Goal: Transaction & Acquisition: Book appointment/travel/reservation

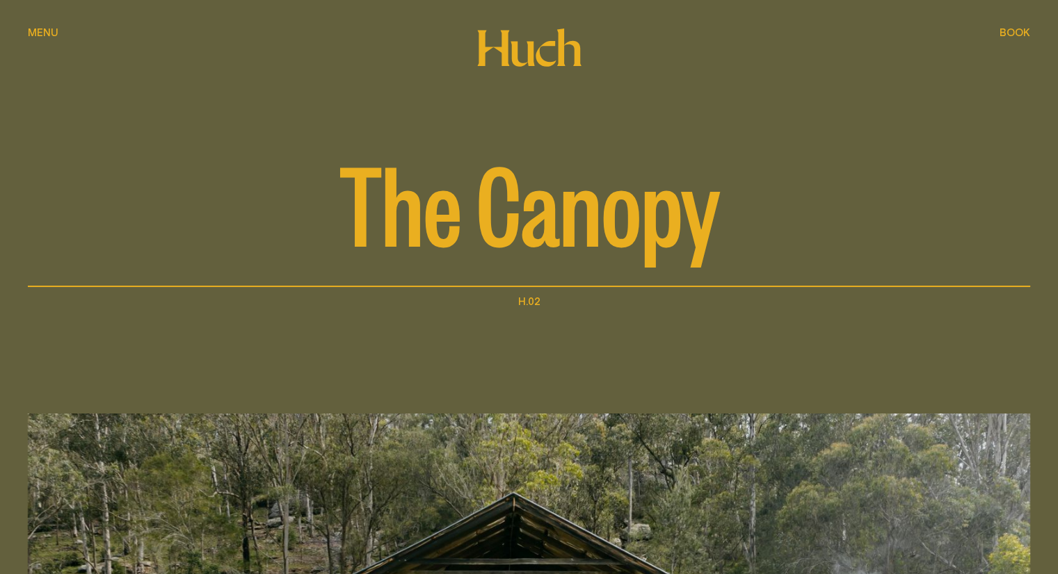
click at [1015, 26] on button "Book Book" at bounding box center [1014, 33] width 31 height 17
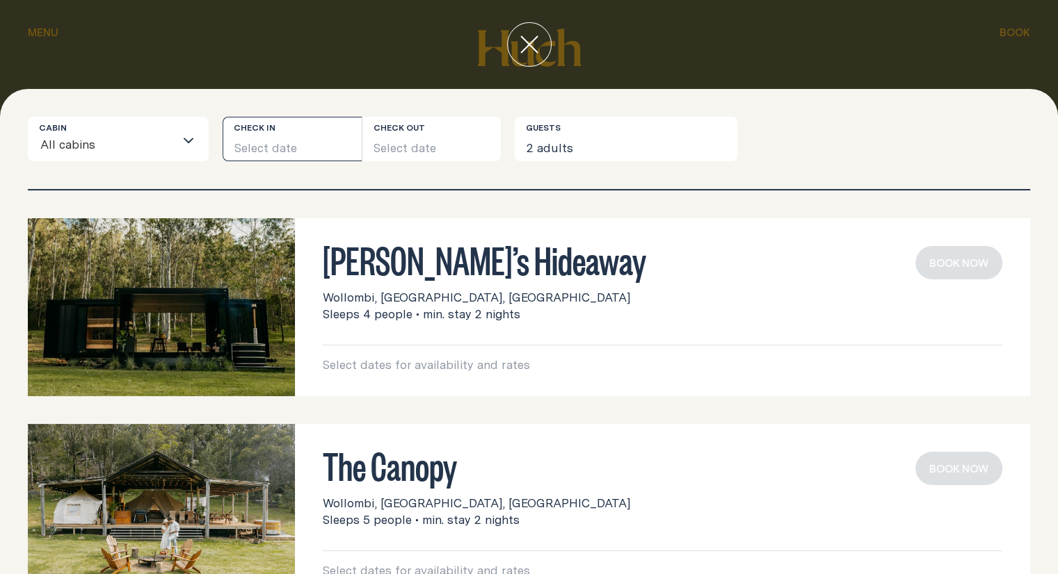
click at [313, 138] on button "Select date" at bounding box center [292, 139] width 139 height 45
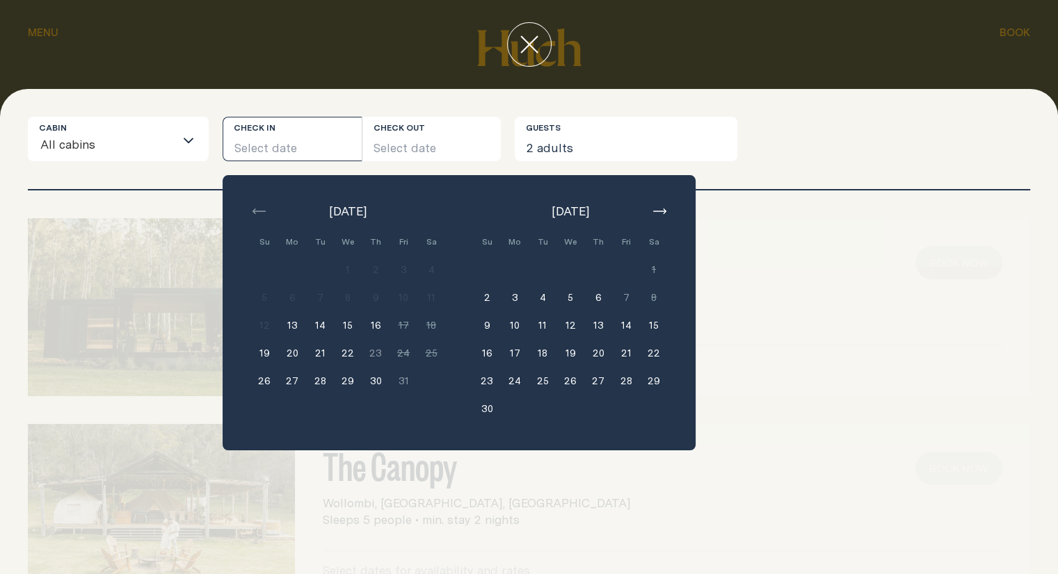
click at [623, 317] on button "14" at bounding box center [626, 326] width 28 height 28
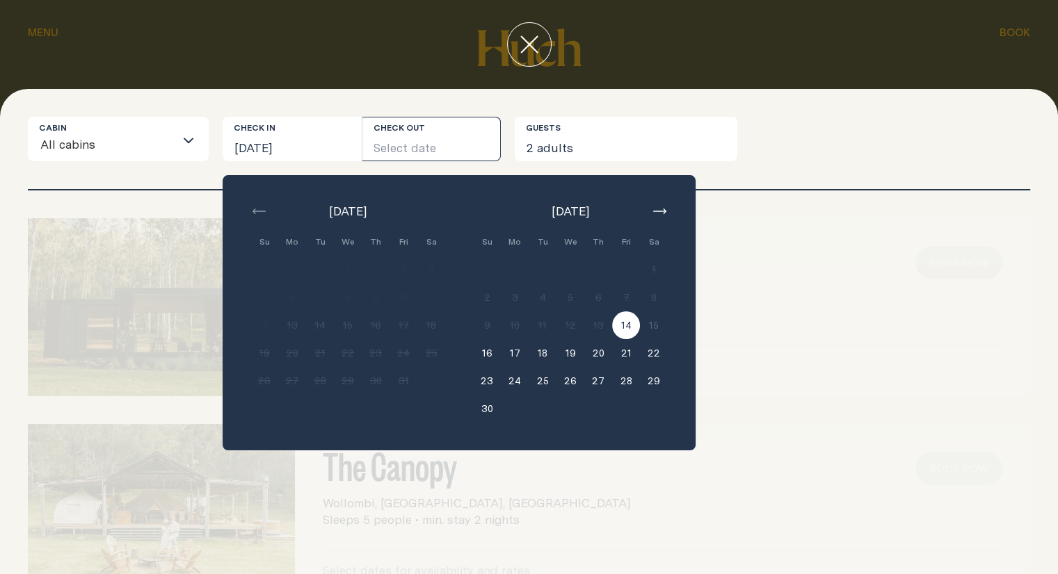
click at [790, 338] on div "[PERSON_NAME]’s Hideaway Wollombi, [GEOGRAPHIC_DATA], [GEOGRAPHIC_DATA] Sleeps …" at bounding box center [529, 307] width 1002 height 178
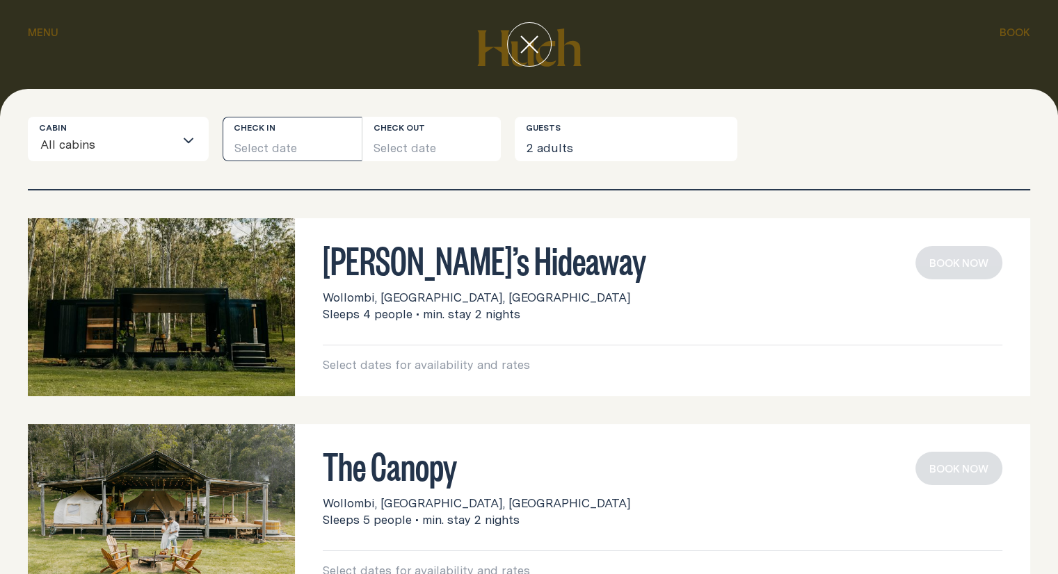
click at [290, 138] on button "Select date" at bounding box center [292, 139] width 139 height 45
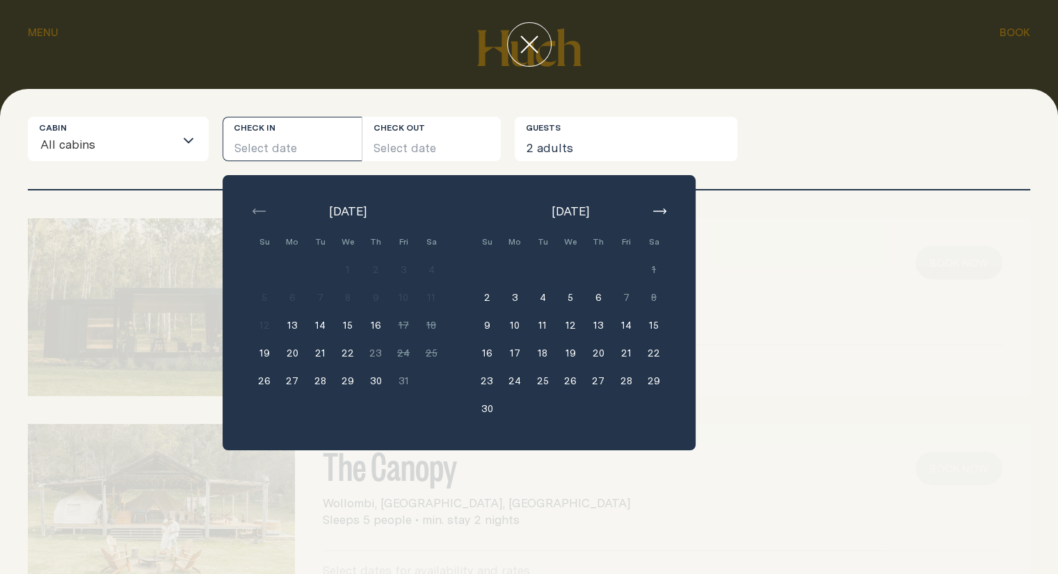
click at [656, 321] on button "15" at bounding box center [654, 326] width 28 height 28
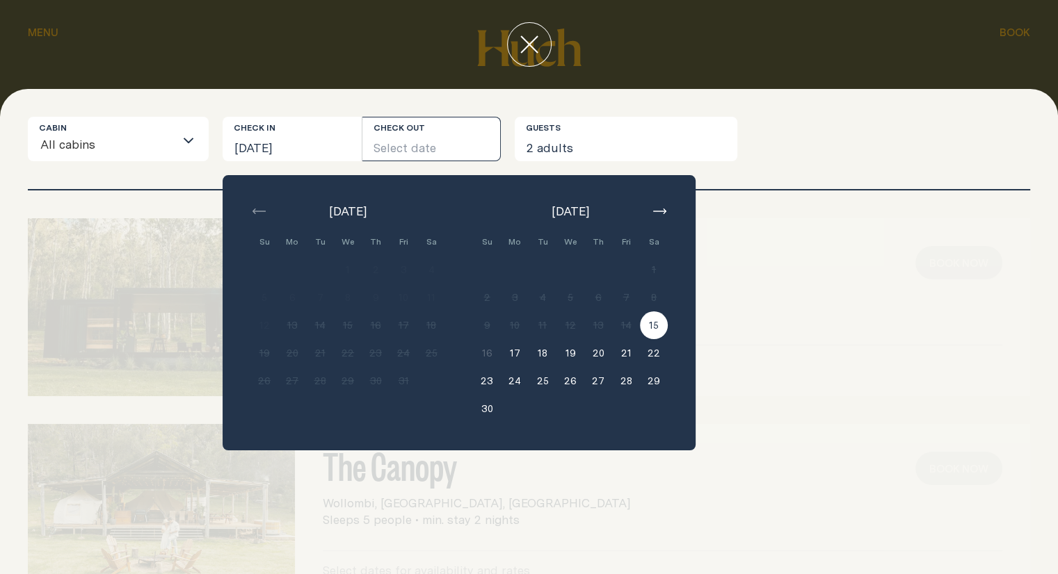
click at [430, 136] on button "Select date" at bounding box center [431, 139] width 139 height 45
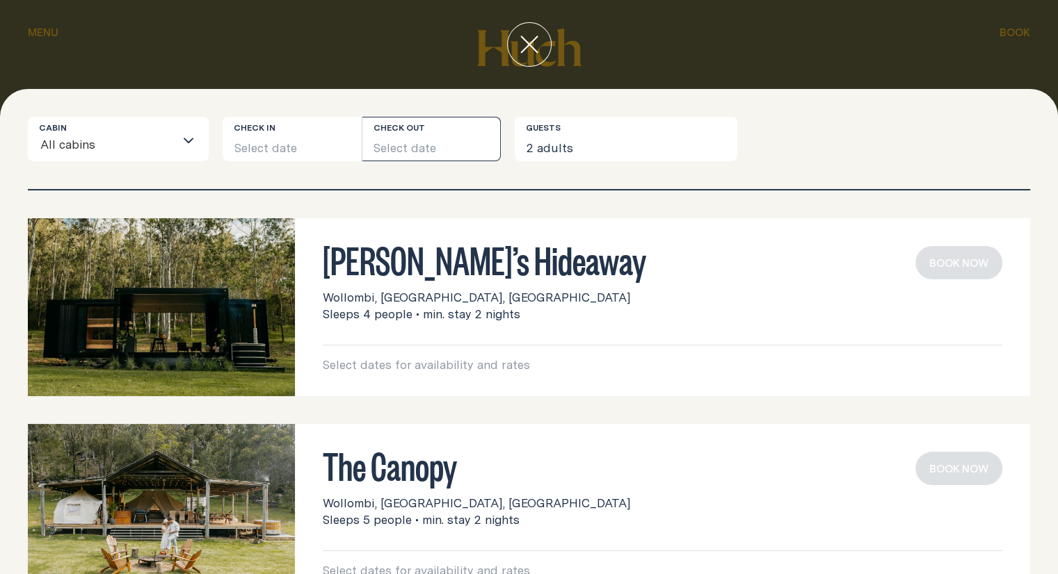
click at [430, 136] on button "Select date" at bounding box center [431, 139] width 139 height 45
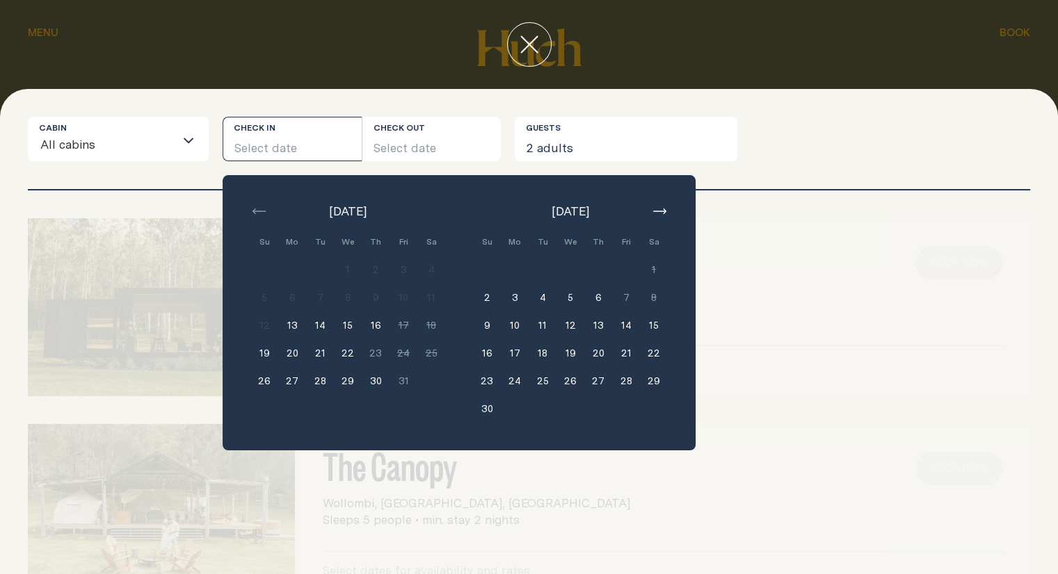
click at [266, 122] on button "Select date" at bounding box center [292, 139] width 139 height 45
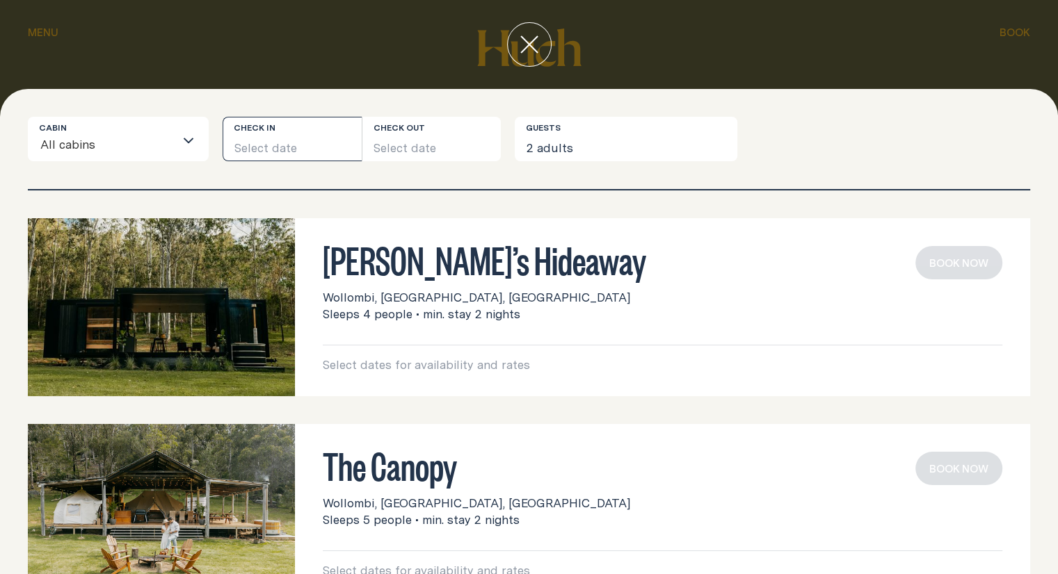
click at [268, 141] on button "Select date" at bounding box center [292, 139] width 139 height 45
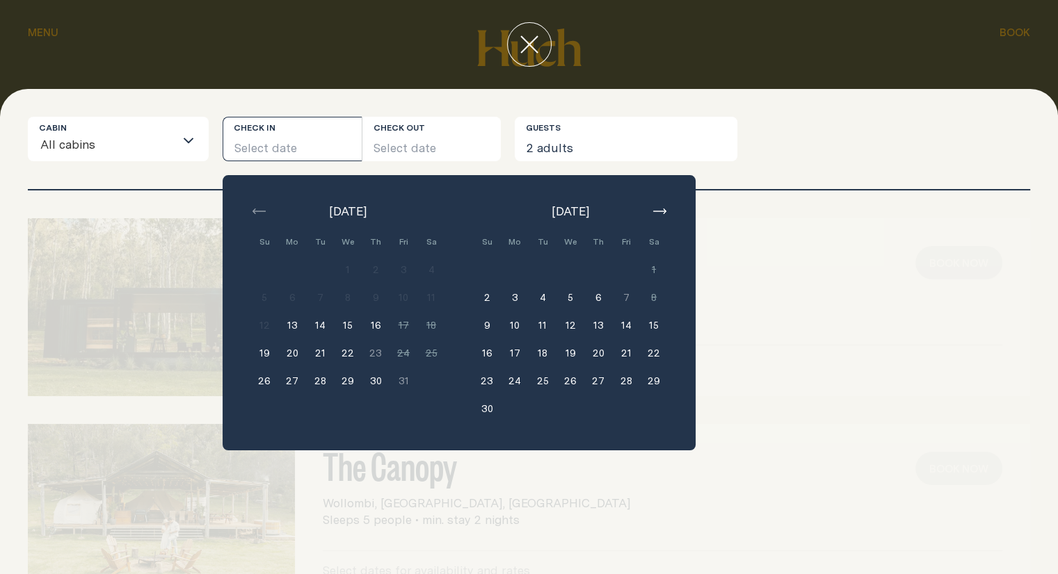
click at [656, 318] on button "15" at bounding box center [654, 326] width 28 height 28
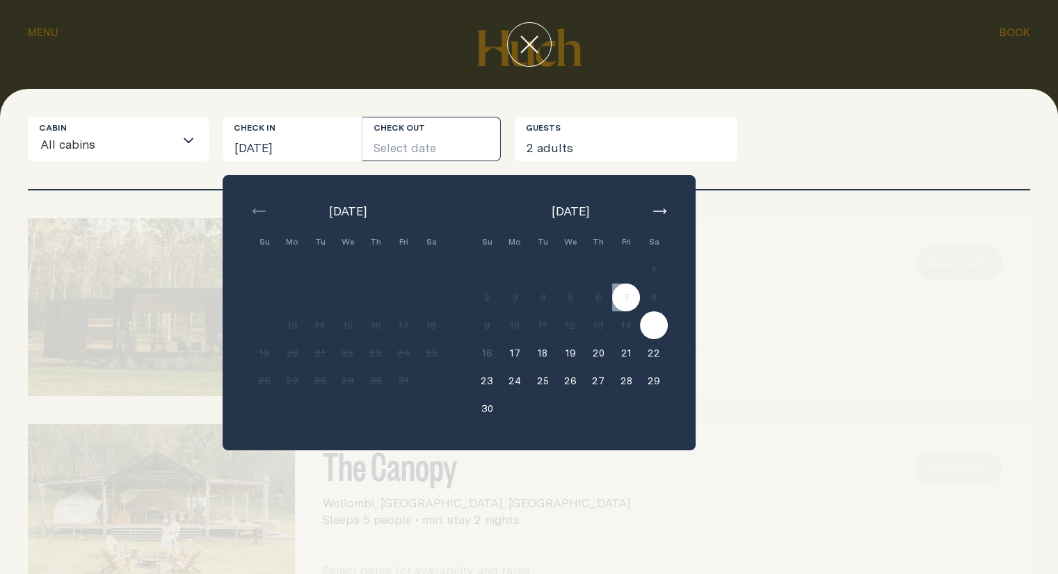
click at [957, 270] on div "[PERSON_NAME]’s Hideaway Wollombi, [GEOGRAPHIC_DATA], [GEOGRAPHIC_DATA] Sleeps …" at bounding box center [529, 307] width 1002 height 178
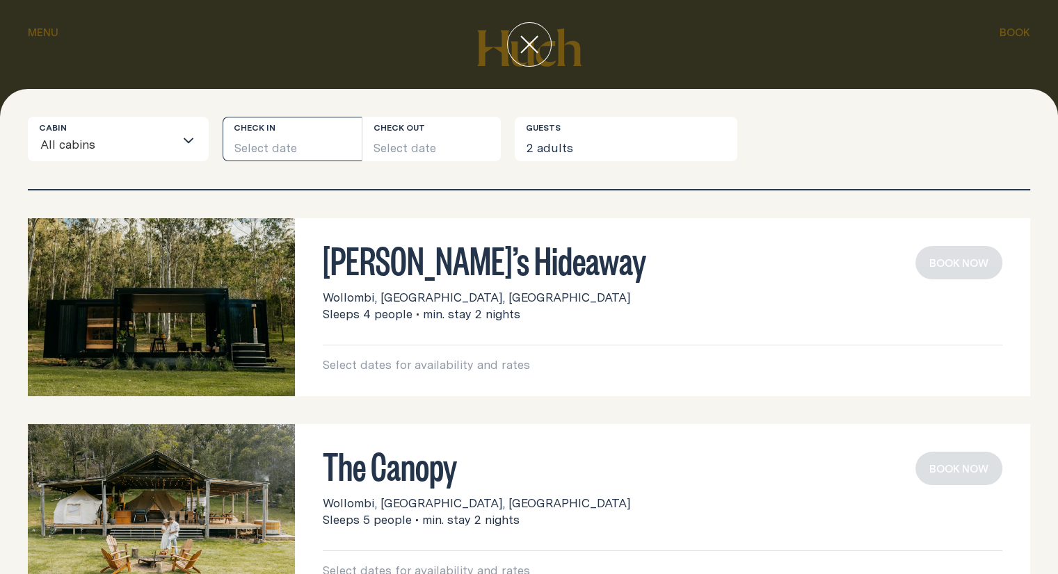
click at [259, 133] on button "Select date" at bounding box center [292, 139] width 139 height 45
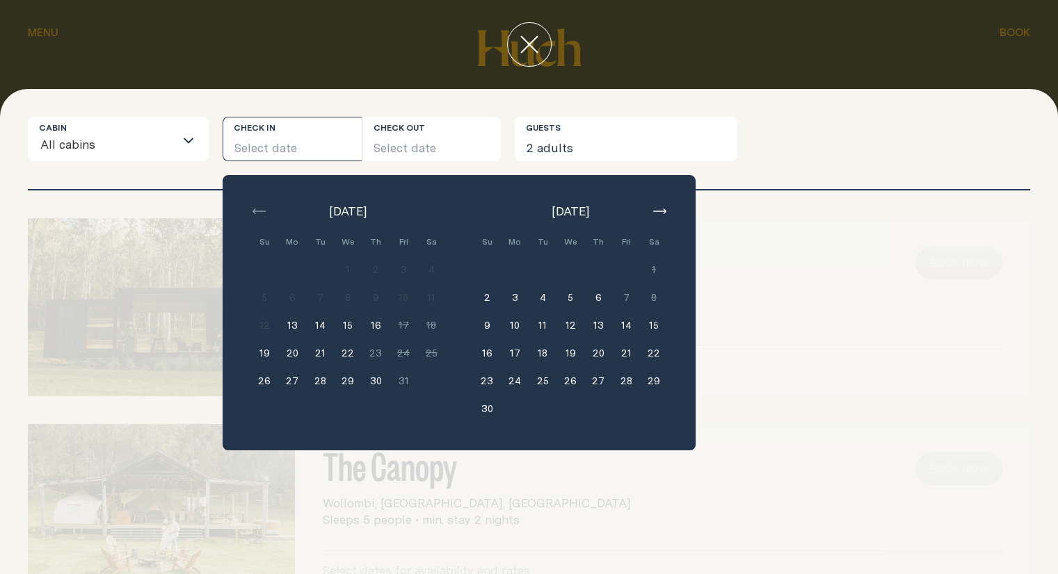
click at [628, 318] on button "14" at bounding box center [626, 326] width 28 height 28
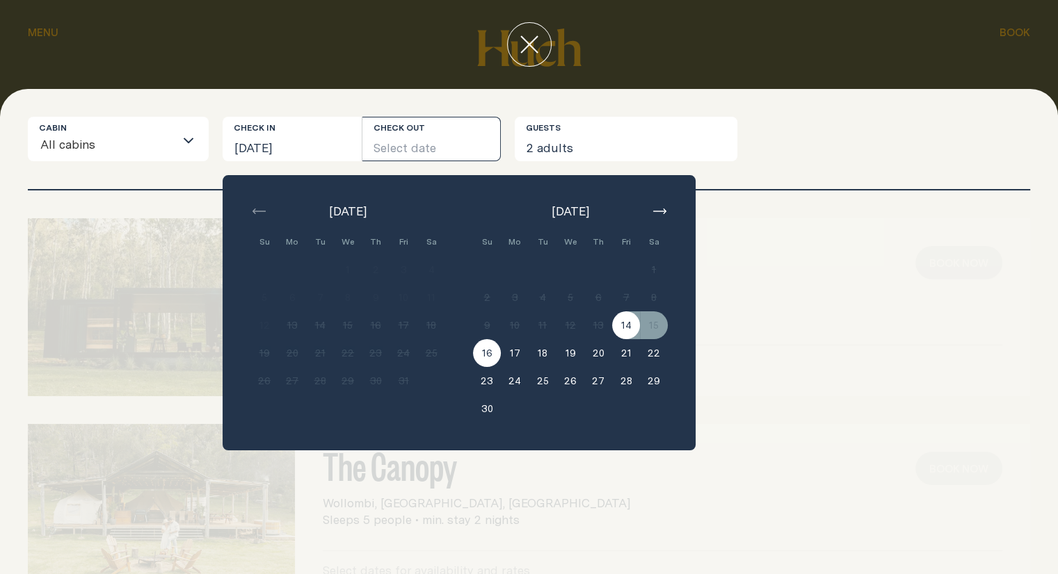
click at [484, 352] on button "16" at bounding box center [487, 353] width 28 height 28
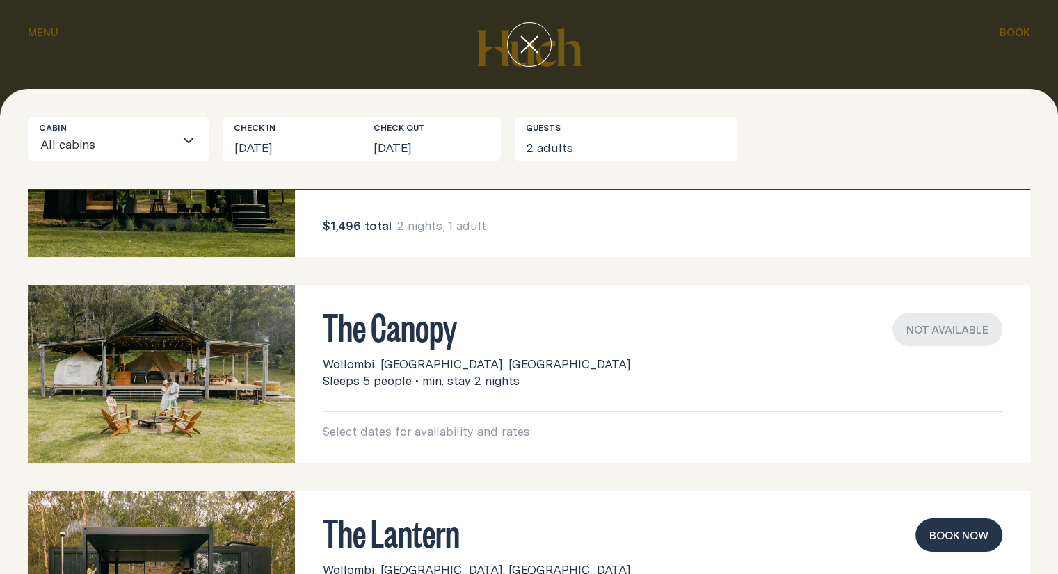
scroll to position [261, 0]
